Goal: Communication & Community: Answer question/provide support

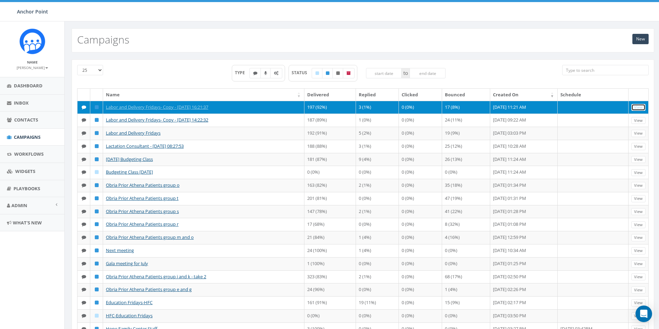
click at [637, 106] on link "View" at bounding box center [638, 107] width 14 height 7
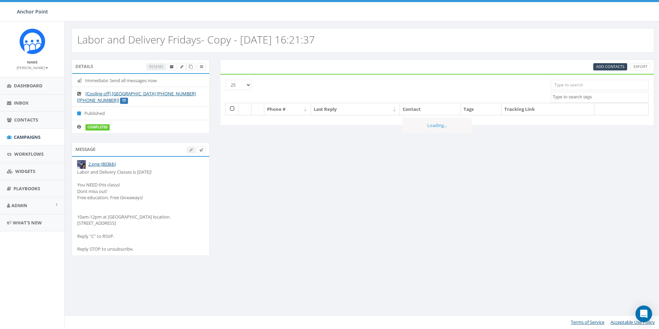
select select
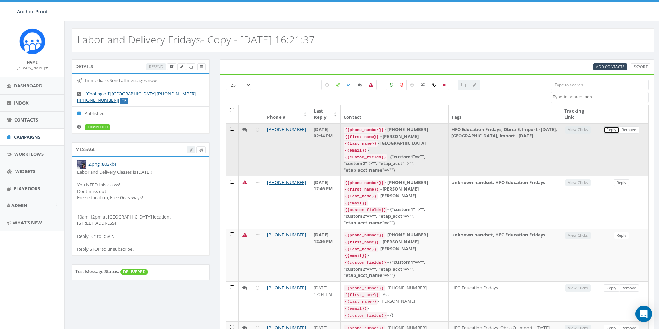
click at [611, 129] on link "Reply" at bounding box center [611, 130] width 16 height 7
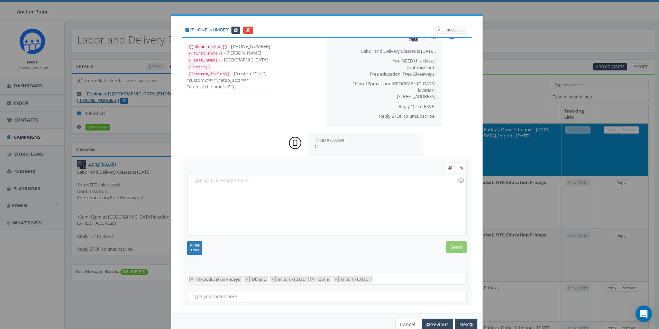
scroll to position [28, 0]
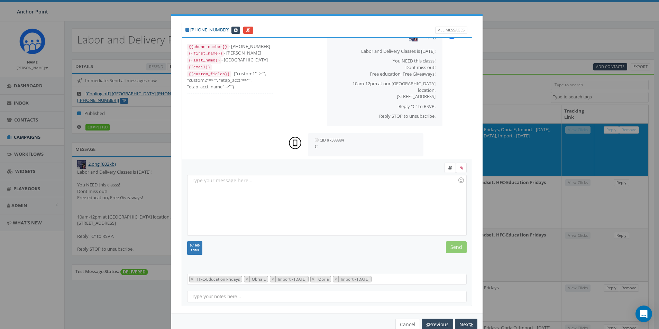
click at [193, 182] on div at bounding box center [326, 205] width 278 height 61
click at [195, 180] on div "Thnk you for conifirming. Will Kenneth be coming also?" at bounding box center [326, 205] width 278 height 61
click at [450, 247] on input "Send" at bounding box center [456, 248] width 21 height 12
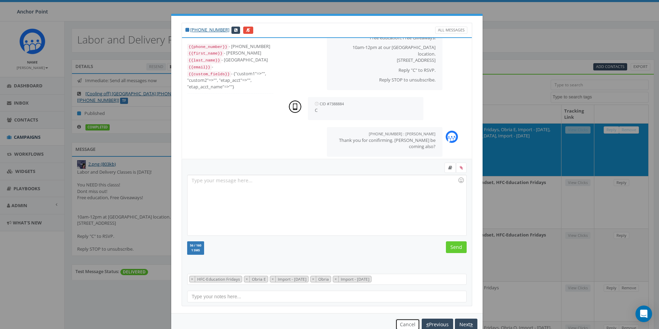
click at [408, 323] on button "Cancel" at bounding box center [407, 325] width 25 height 12
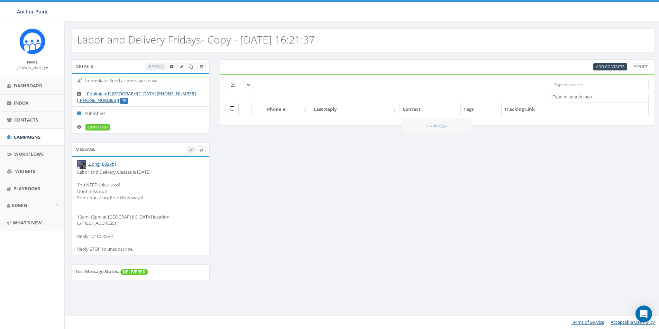
select select
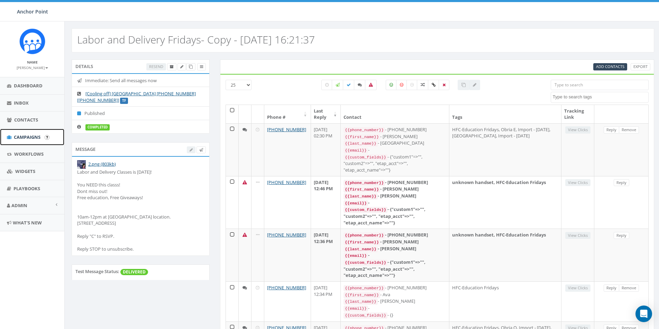
click at [29, 137] on span "Campaigns" at bounding box center [27, 137] width 27 height 6
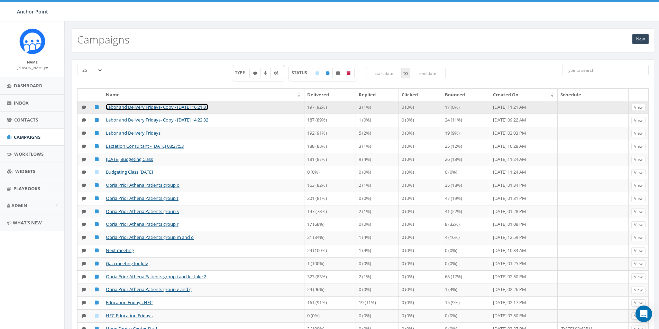
click at [155, 108] on link "Labor and Delivery Fridays- Copy - [DATE] 16:21:37" at bounding box center [157, 107] width 102 height 6
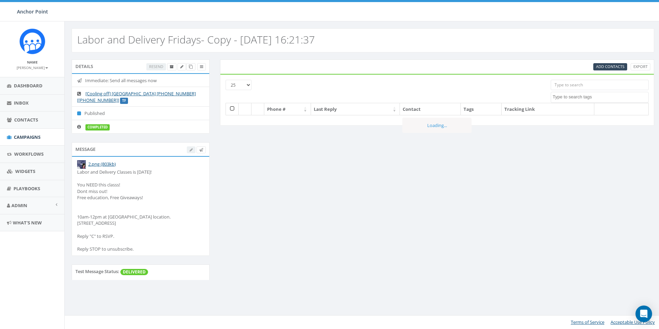
select select
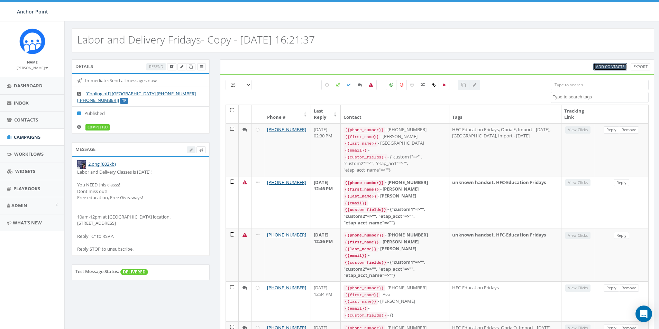
click at [607, 66] on span "Add Contacts" at bounding box center [610, 66] width 28 height 5
select select
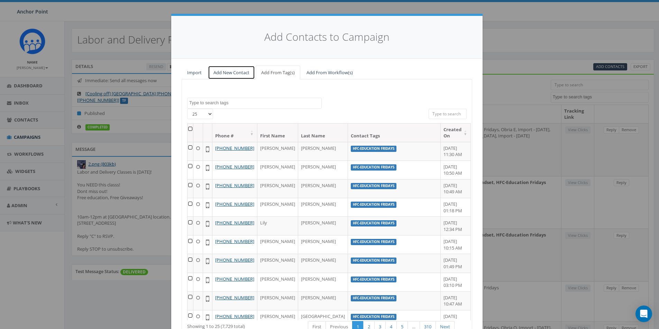
click at [226, 71] on link "Add New Contact" at bounding box center [231, 73] width 47 height 14
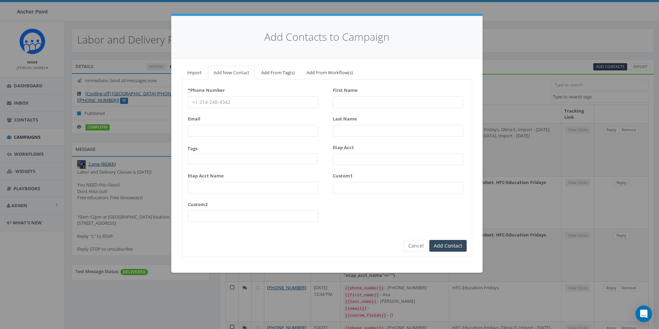
click at [214, 103] on input "* Phone Number" at bounding box center [253, 102] width 130 height 12
click at [206, 99] on input "* Phone Number" at bounding box center [253, 102] width 130 height 12
type input "346-871-9750"
click at [211, 158] on span at bounding box center [252, 159] width 130 height 11
type textarea "HFC"
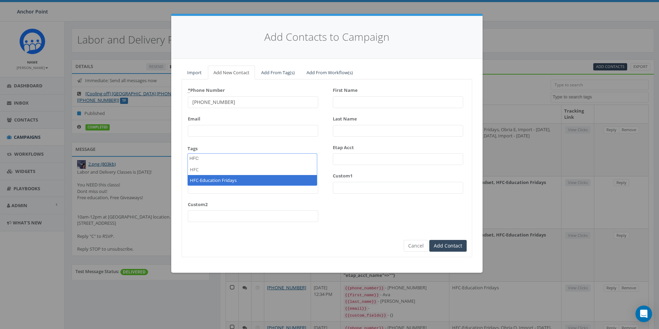
select select "HFC-Education Fridays"
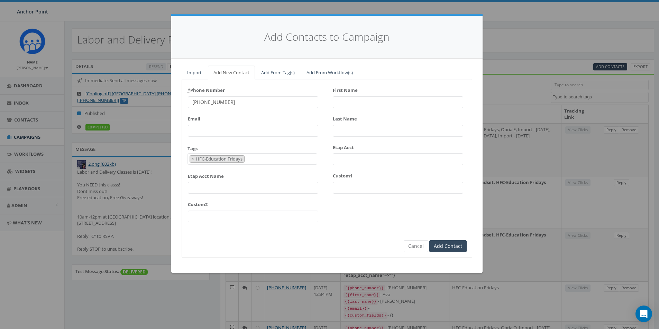
click at [359, 101] on input "First Name" at bounding box center [398, 102] width 130 height 12
type input "Fatima"
type input "D"
type input "B"
type input "Dib"
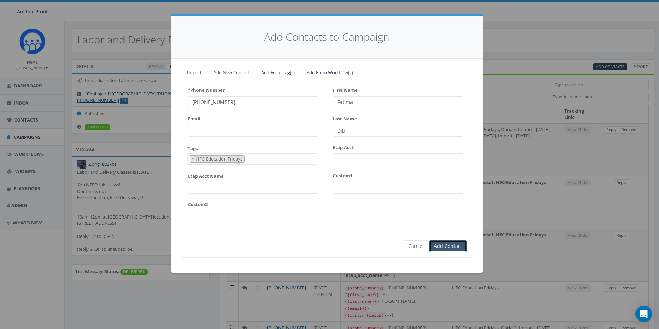
click at [443, 243] on input "Add Contact" at bounding box center [447, 247] width 37 height 12
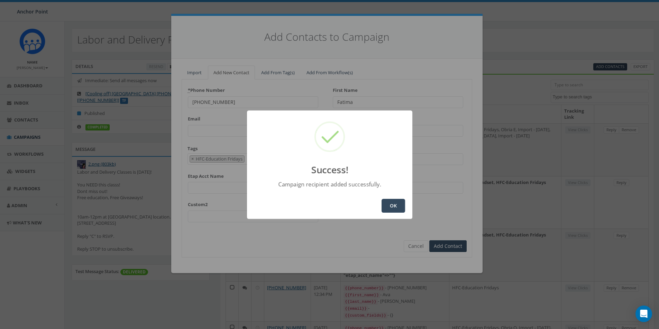
click at [399, 205] on button "OK" at bounding box center [393, 206] width 24 height 14
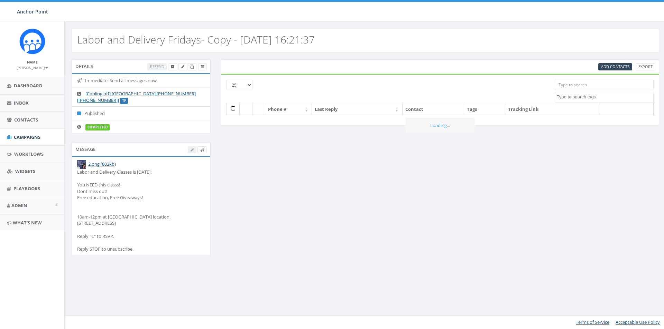
select select
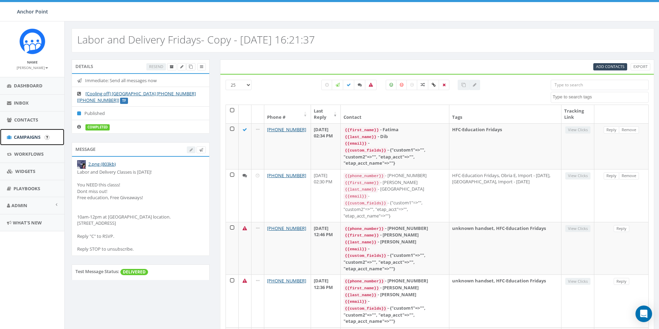
click at [28, 139] on span "Campaigns" at bounding box center [27, 137] width 27 height 6
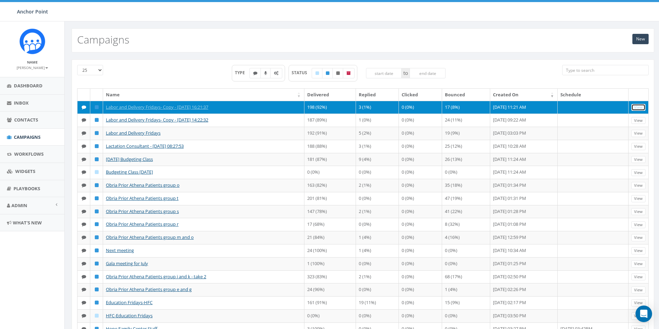
click at [638, 106] on link "View" at bounding box center [638, 107] width 14 height 7
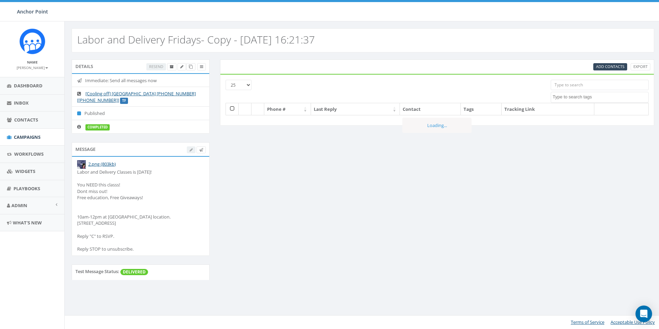
select select
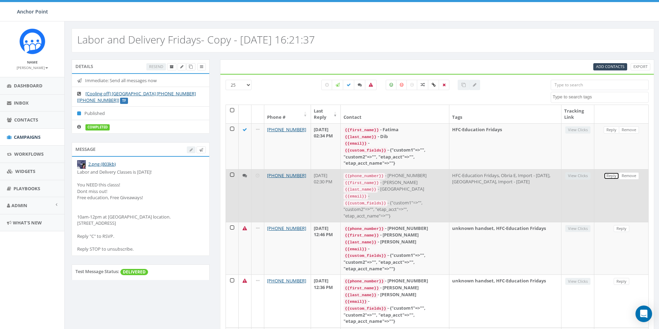
click at [613, 173] on link "Reply" at bounding box center [611, 176] width 16 height 7
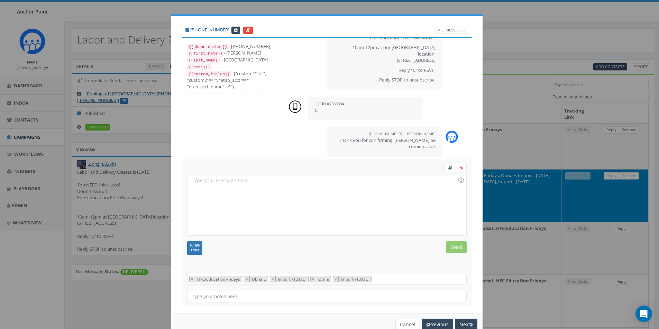
scroll to position [28, 0]
click at [405, 327] on button "Cancel" at bounding box center [407, 325] width 25 height 12
